Goal: Information Seeking & Learning: Find specific page/section

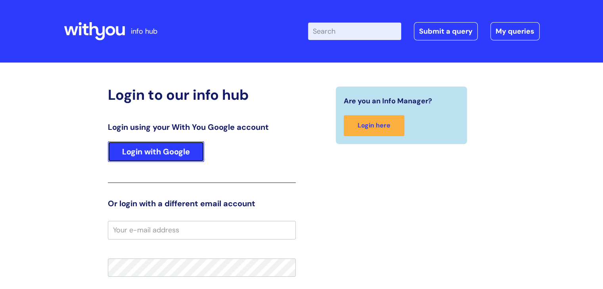
click at [187, 151] on link "Login with Google" at bounding box center [156, 152] width 96 height 21
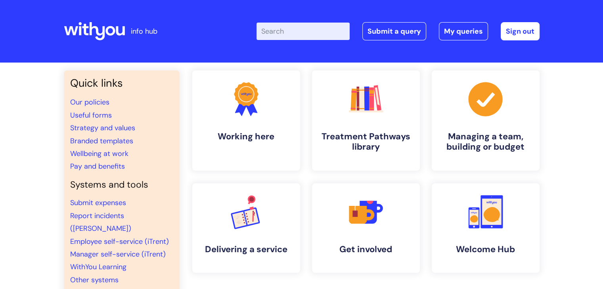
click at [276, 30] on input "Enter your search term here..." at bounding box center [302, 31] width 93 height 17
type input "itrent"
click button "Search" at bounding box center [0, 0] width 0 height 0
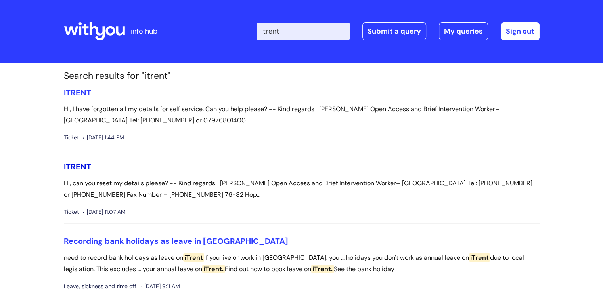
click at [76, 167] on span "ITRENT" at bounding box center [77, 167] width 27 height 10
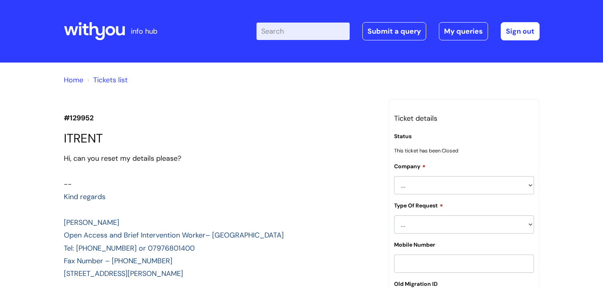
scroll to position [847, 0]
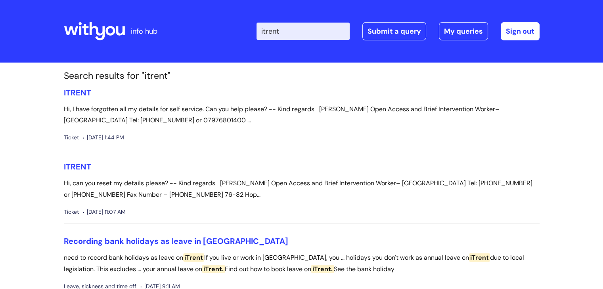
click at [197, 258] on span "iTrent" at bounding box center [193, 258] width 21 height 8
click at [317, 33] on input "itrent" at bounding box center [302, 31] width 93 height 17
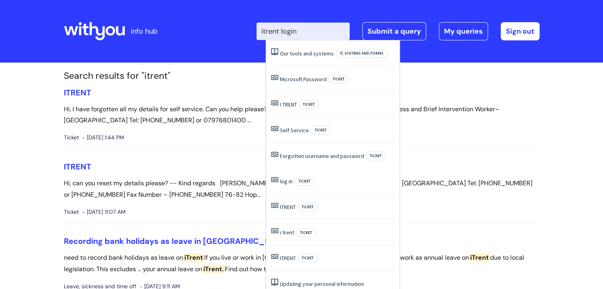
type input "itrent login"
click button "Search" at bounding box center [0, 0] width 0 height 0
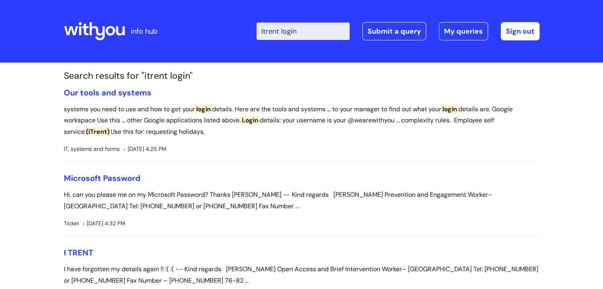
click at [205, 111] on span "login" at bounding box center [203, 109] width 17 height 8
click at [142, 94] on link "Our tools and systems" at bounding box center [108, 93] width 88 height 10
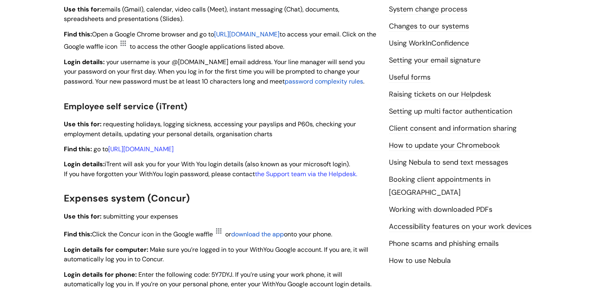
scroll to position [306, 0]
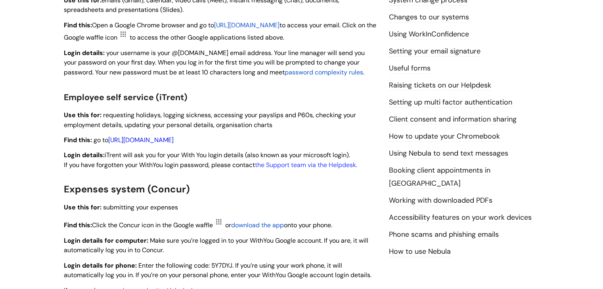
click at [174, 142] on link "[URL][DOMAIN_NAME]" at bounding box center [140, 140] width 65 height 8
